Goal: Check status: Check status

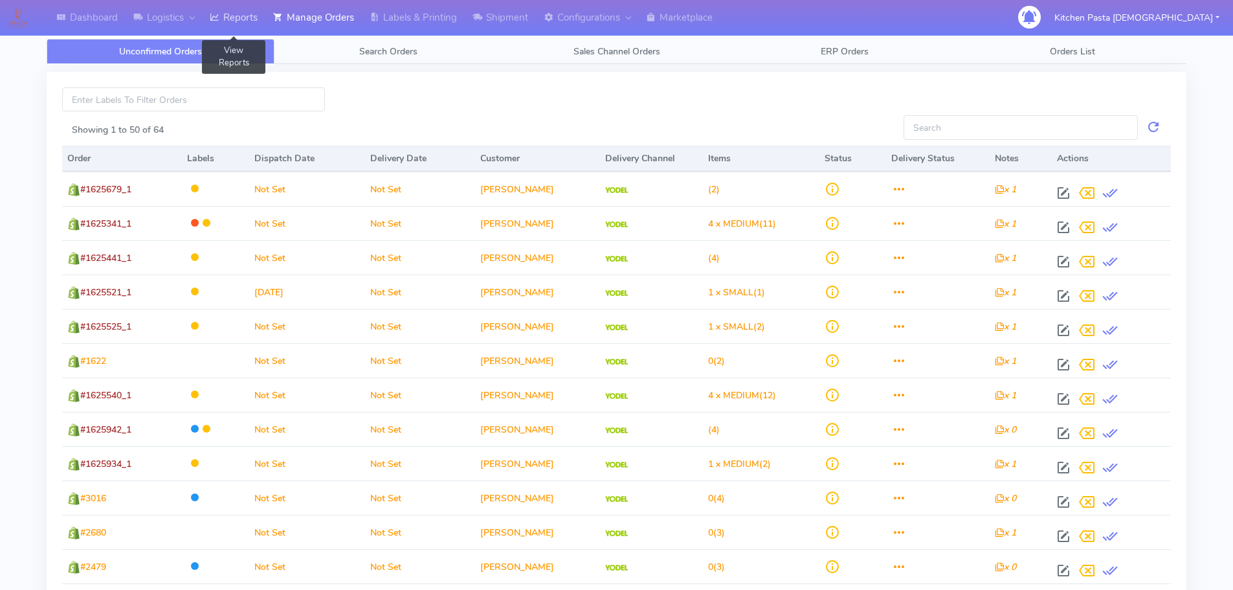
click at [247, 22] on link "Reports" at bounding box center [233, 18] width 63 height 36
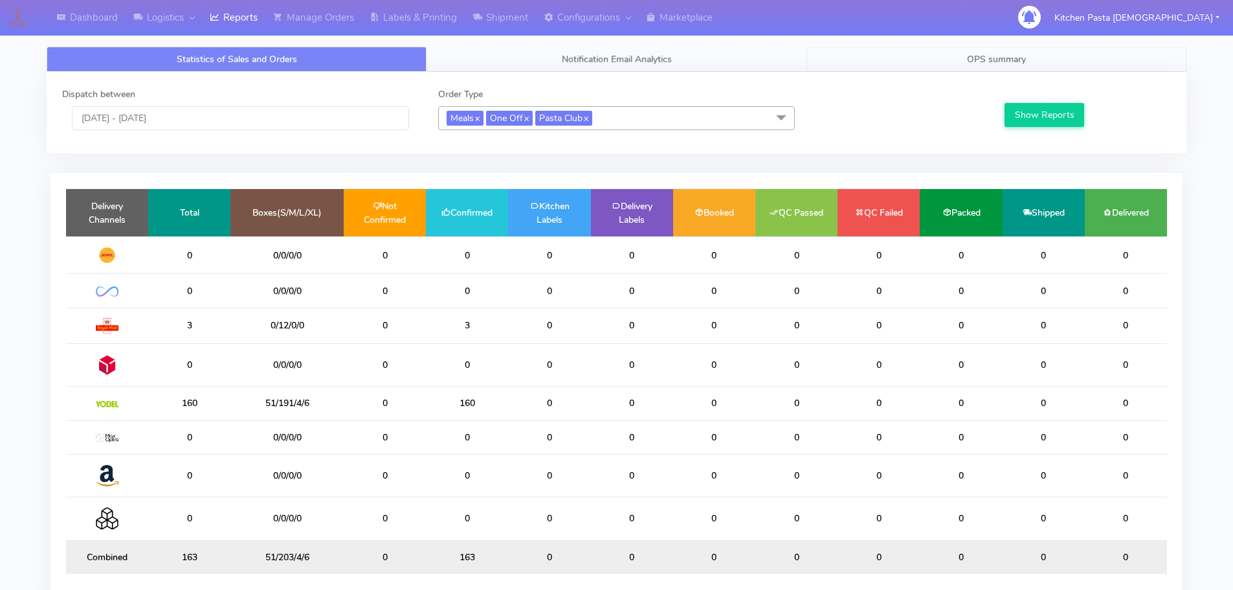
click at [884, 55] on link "OPS summary" at bounding box center [997, 59] width 380 height 25
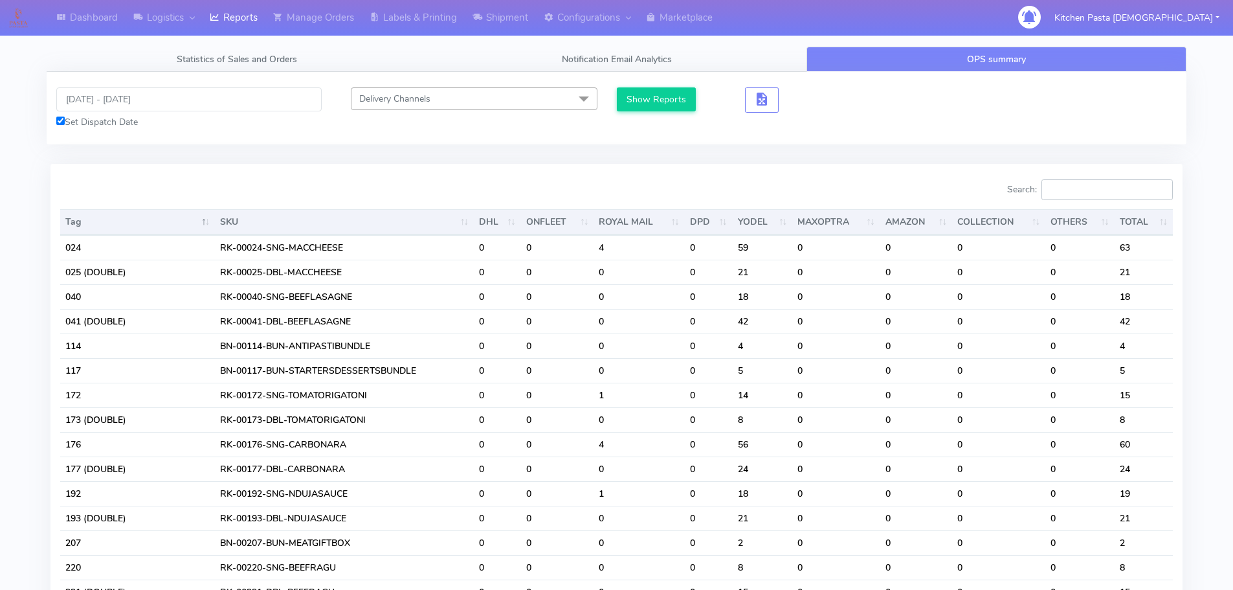
click at [1071, 197] on input "Search:" at bounding box center [1107, 189] width 131 height 21
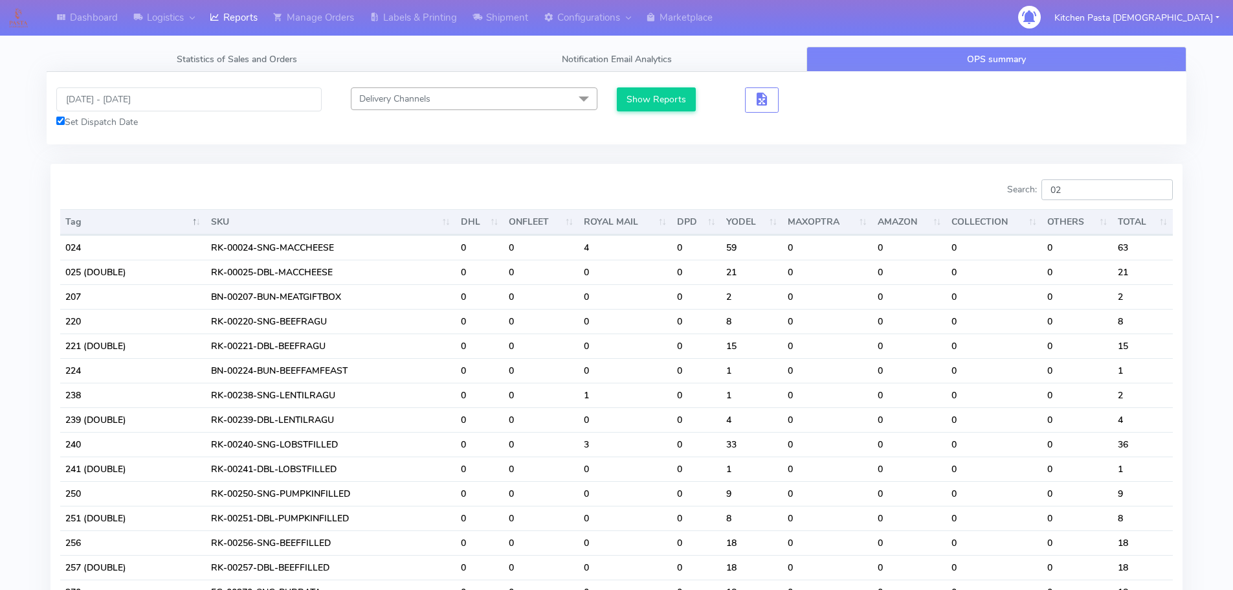
type input "0"
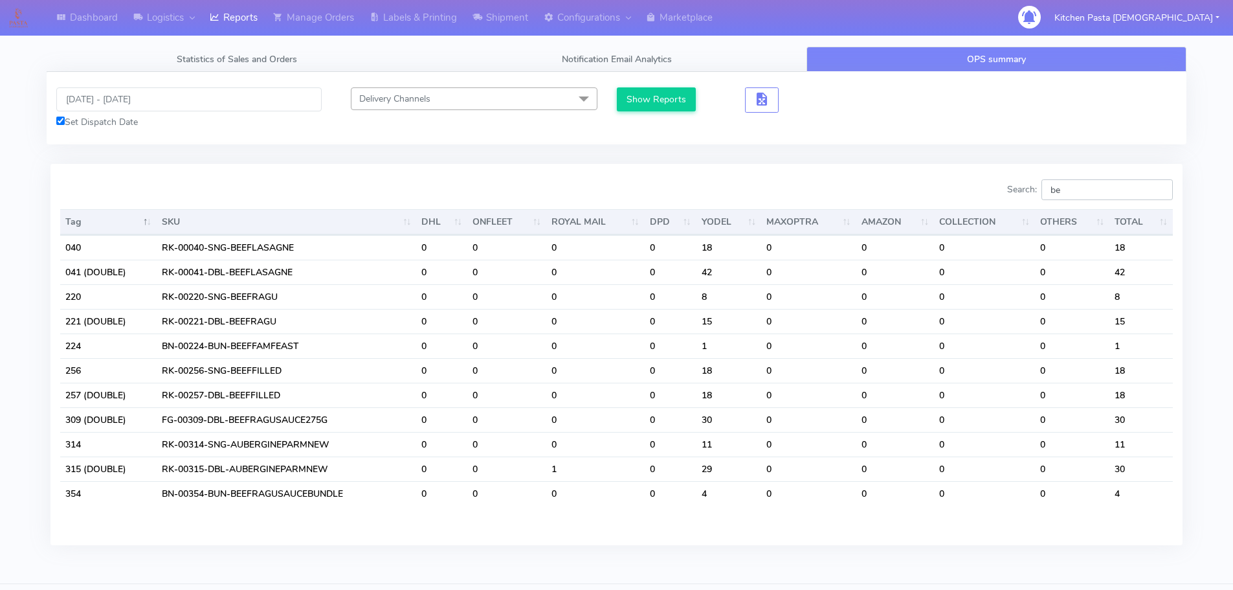
type input "b"
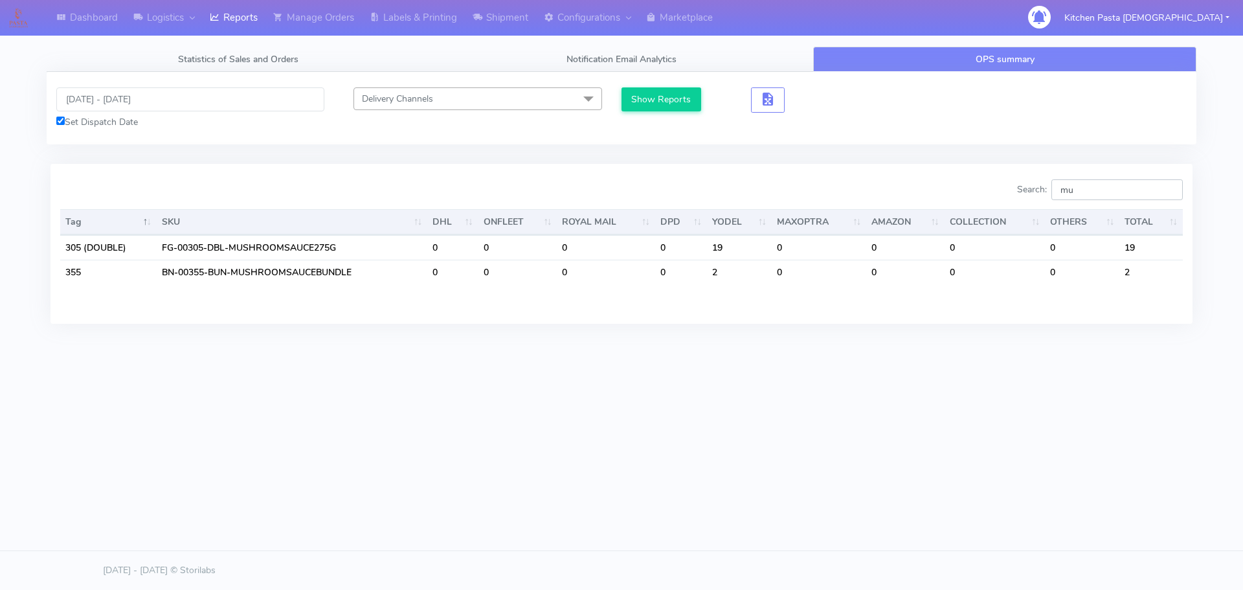
type input "m"
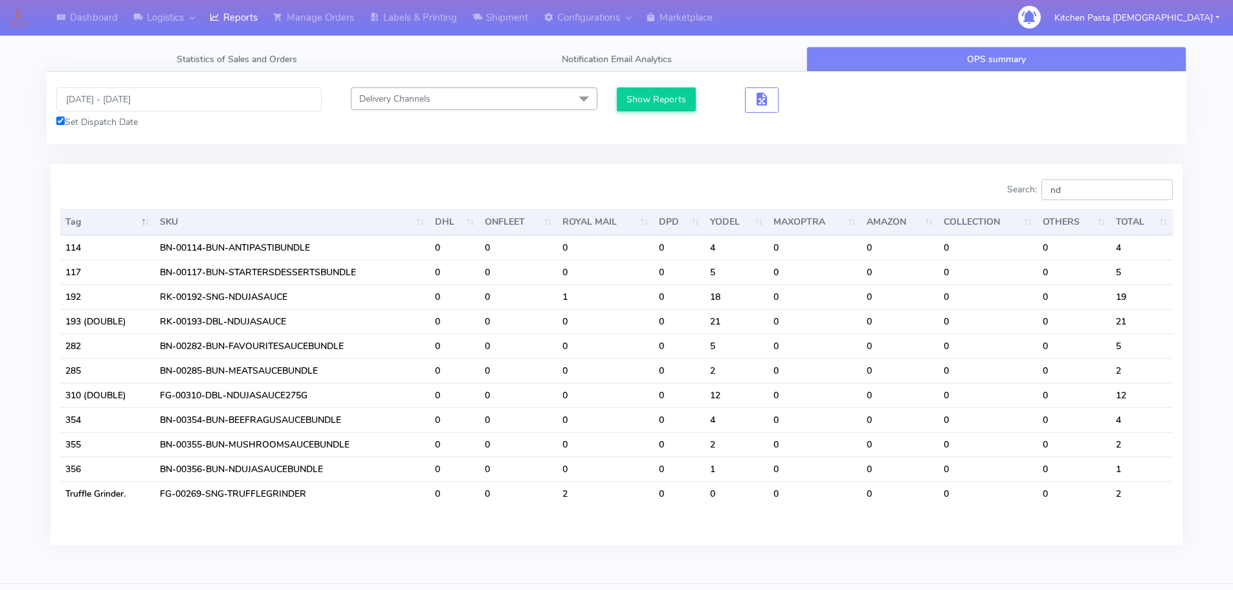
type input "n"
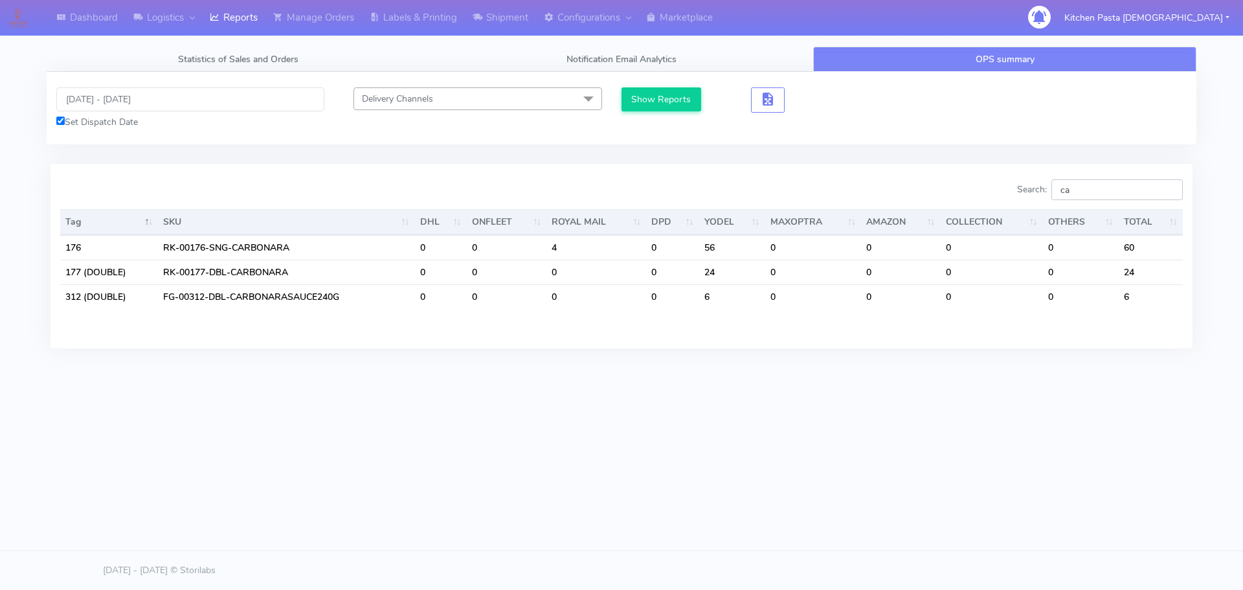
type input "c"
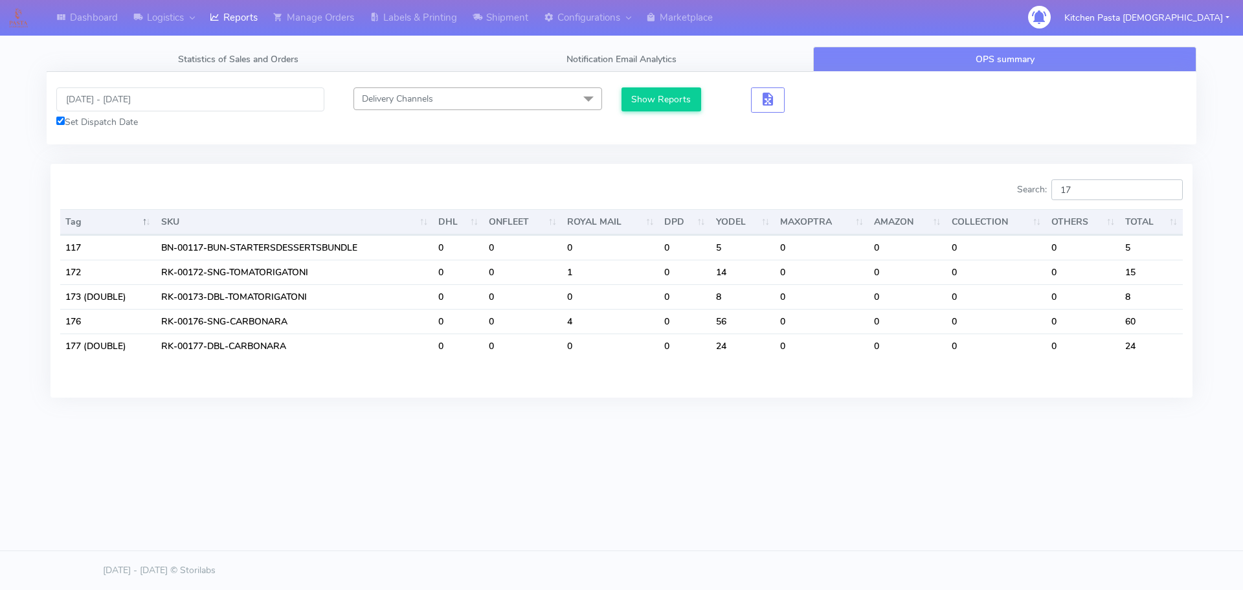
type input "1"
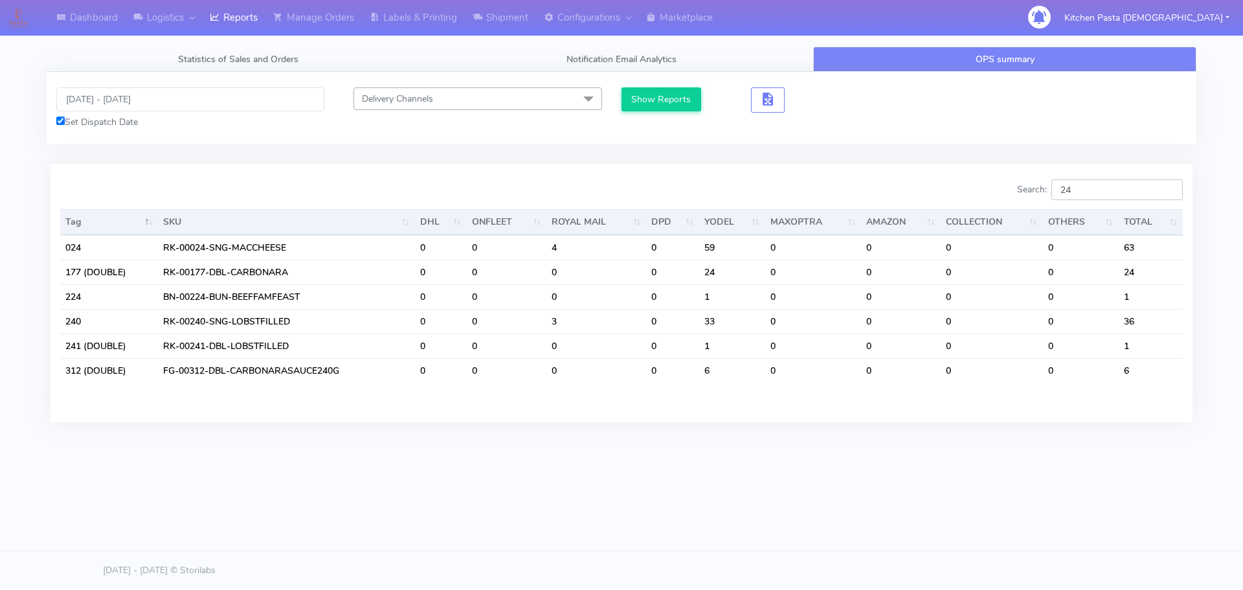
type input "2"
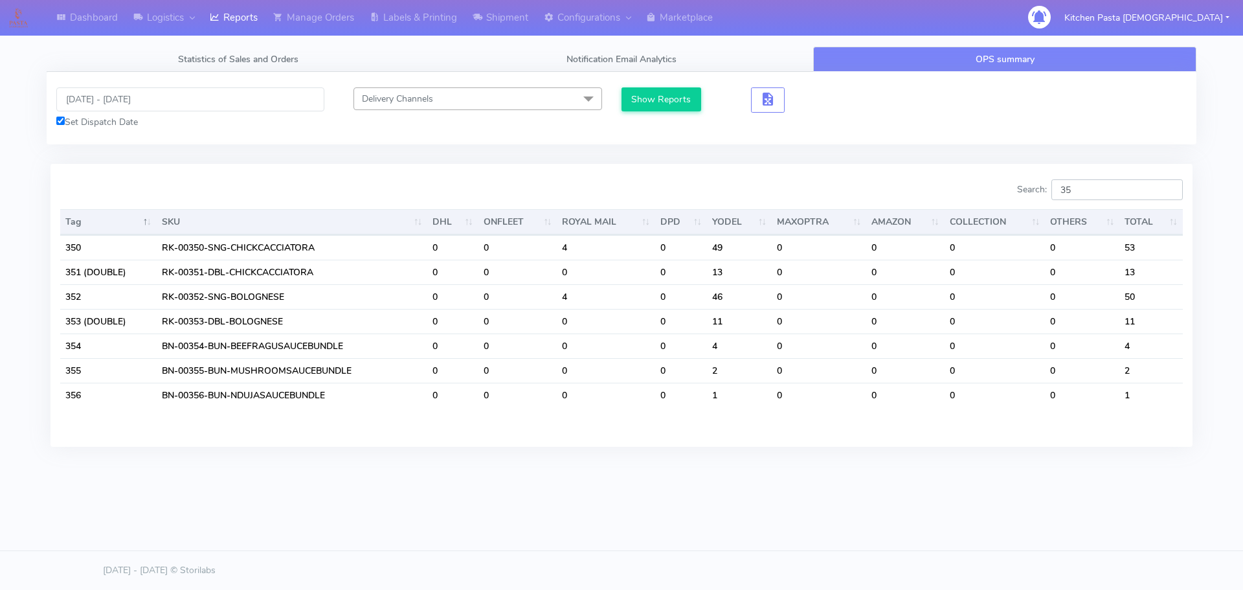
type input "3"
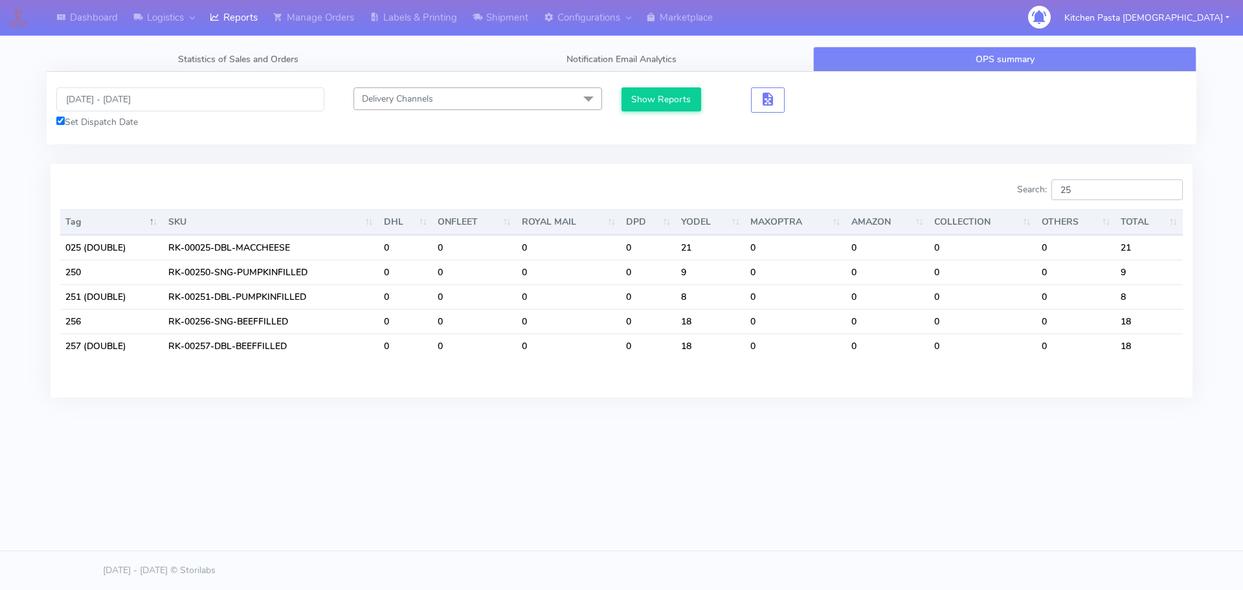
type input "2"
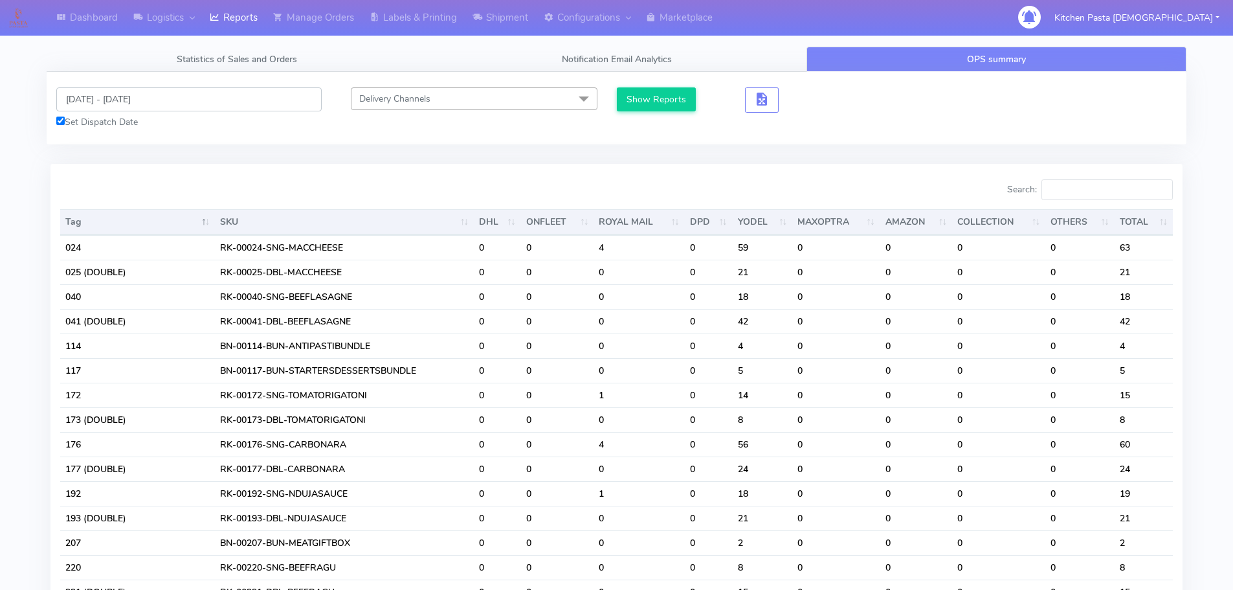
drag, startPoint x: 144, startPoint y: 101, endPoint x: 132, endPoint y: 109, distance: 14.9
click at [144, 101] on input "[DATE] - [DATE]" at bounding box center [188, 99] width 265 height 24
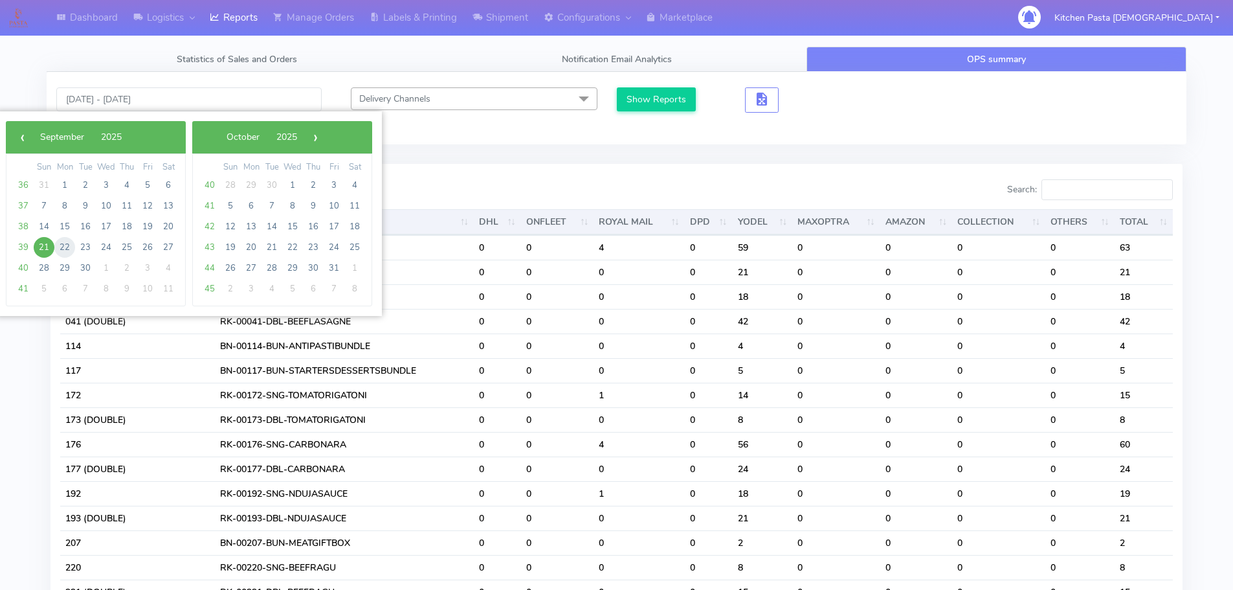
click at [69, 247] on span "22" at bounding box center [64, 247] width 21 height 21
type input "[DATE] - [DATE]"
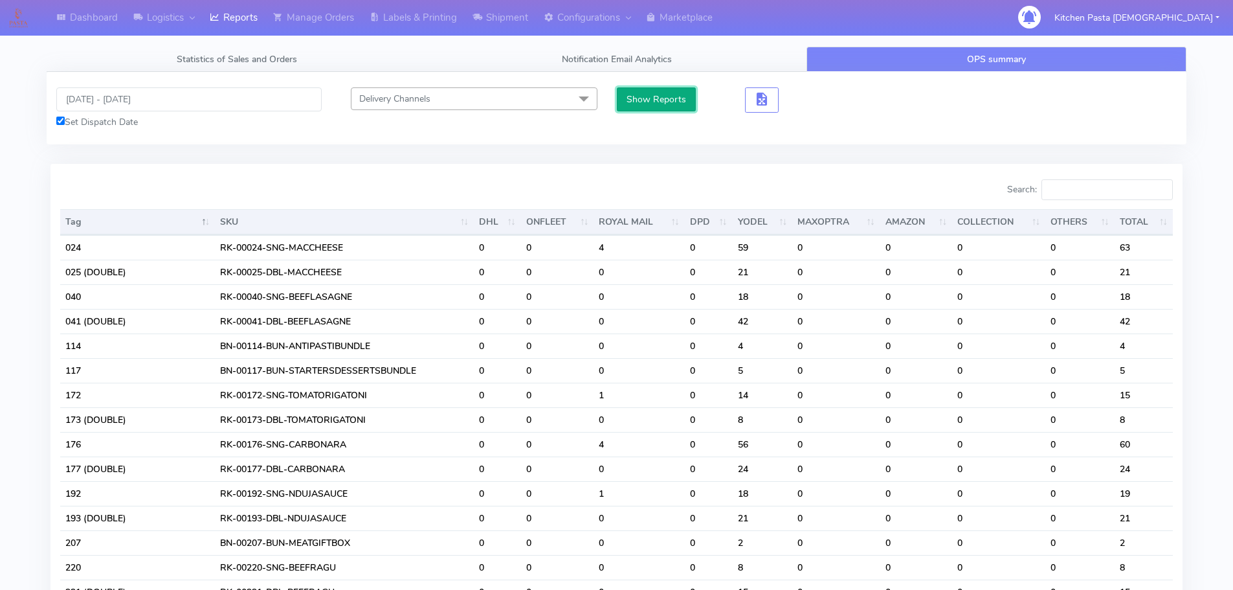
click at [681, 97] on button "Show Reports" at bounding box center [657, 99] width 80 height 24
click at [1113, 194] on input "Search:" at bounding box center [1107, 189] width 131 height 21
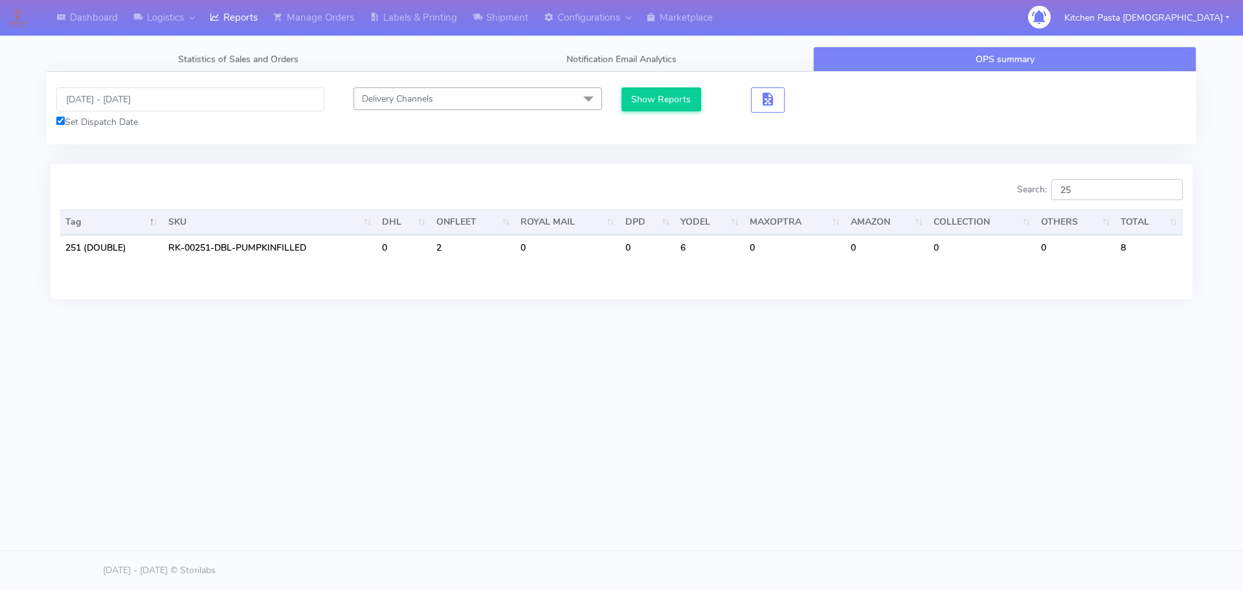
type input "2"
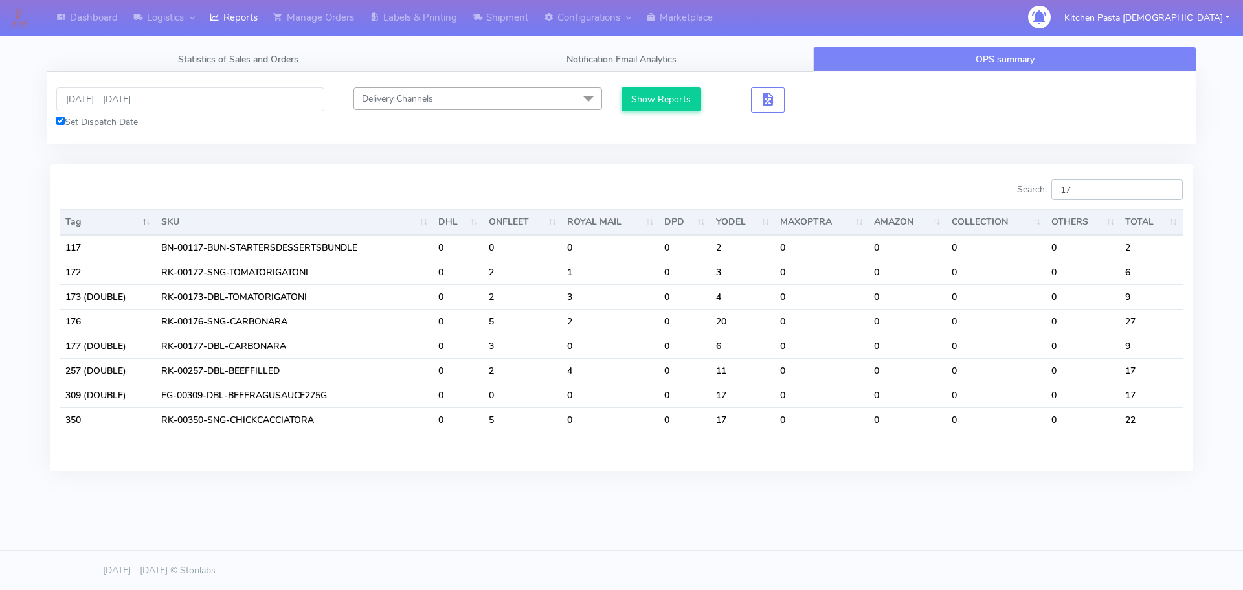
type input "1"
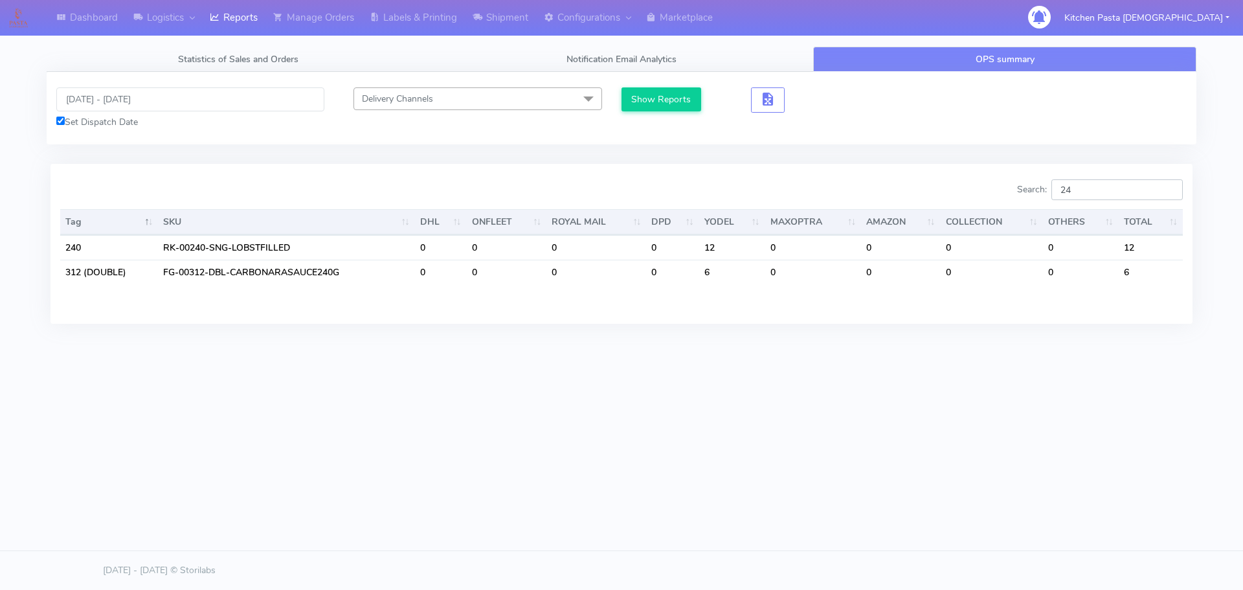
type input "2"
